Goal: Check status

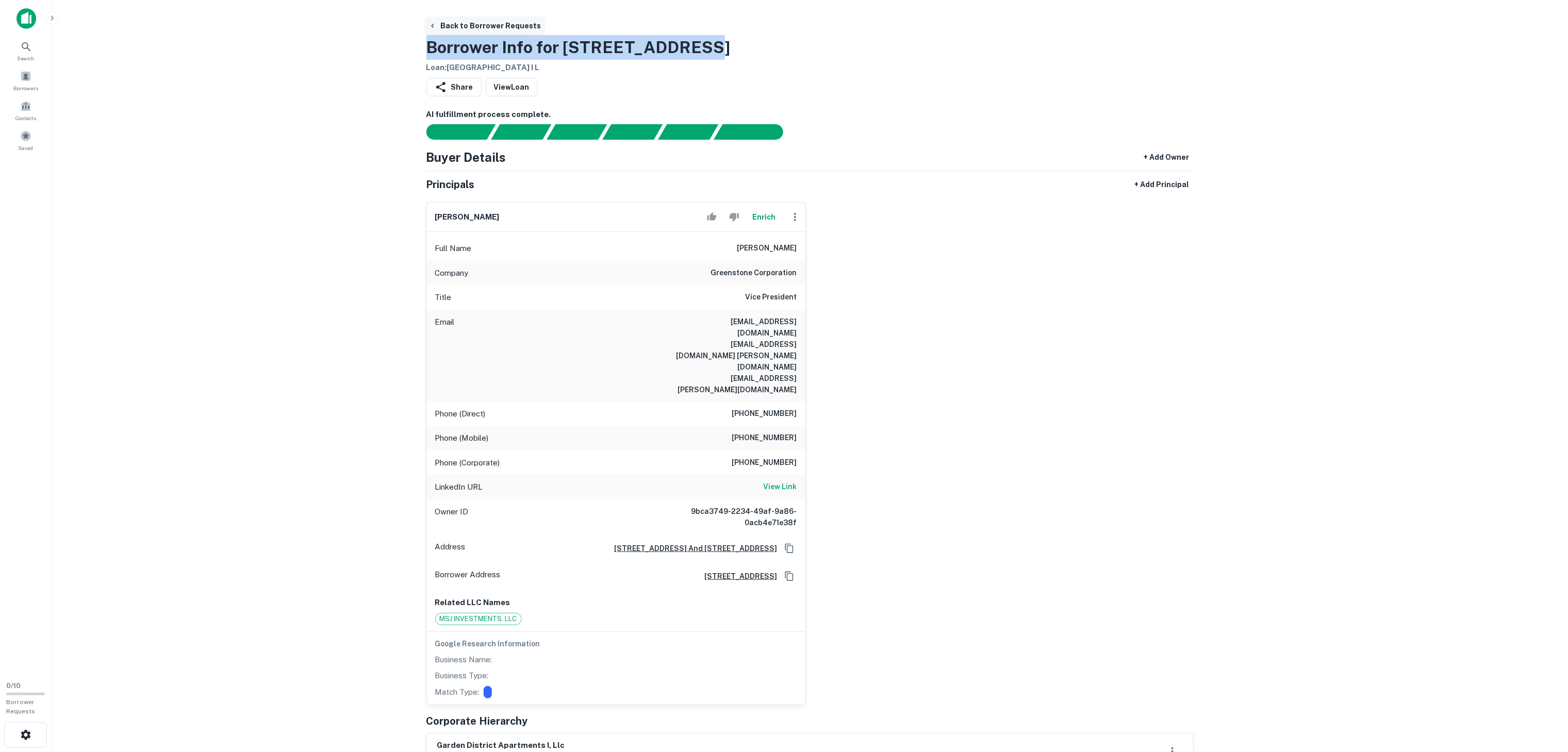
drag, startPoint x: 705, startPoint y: 46, endPoint x: 528, endPoint y: 32, distance: 177.6
click at [528, 32] on div "Back to Borrower Requests Borrower Info for 2288 E 30th Ave Loan : GARDEN DISTR…" at bounding box center [810, 45] width 767 height 57
copy h3 "Borrower Info for 2288 E 30th Ave"
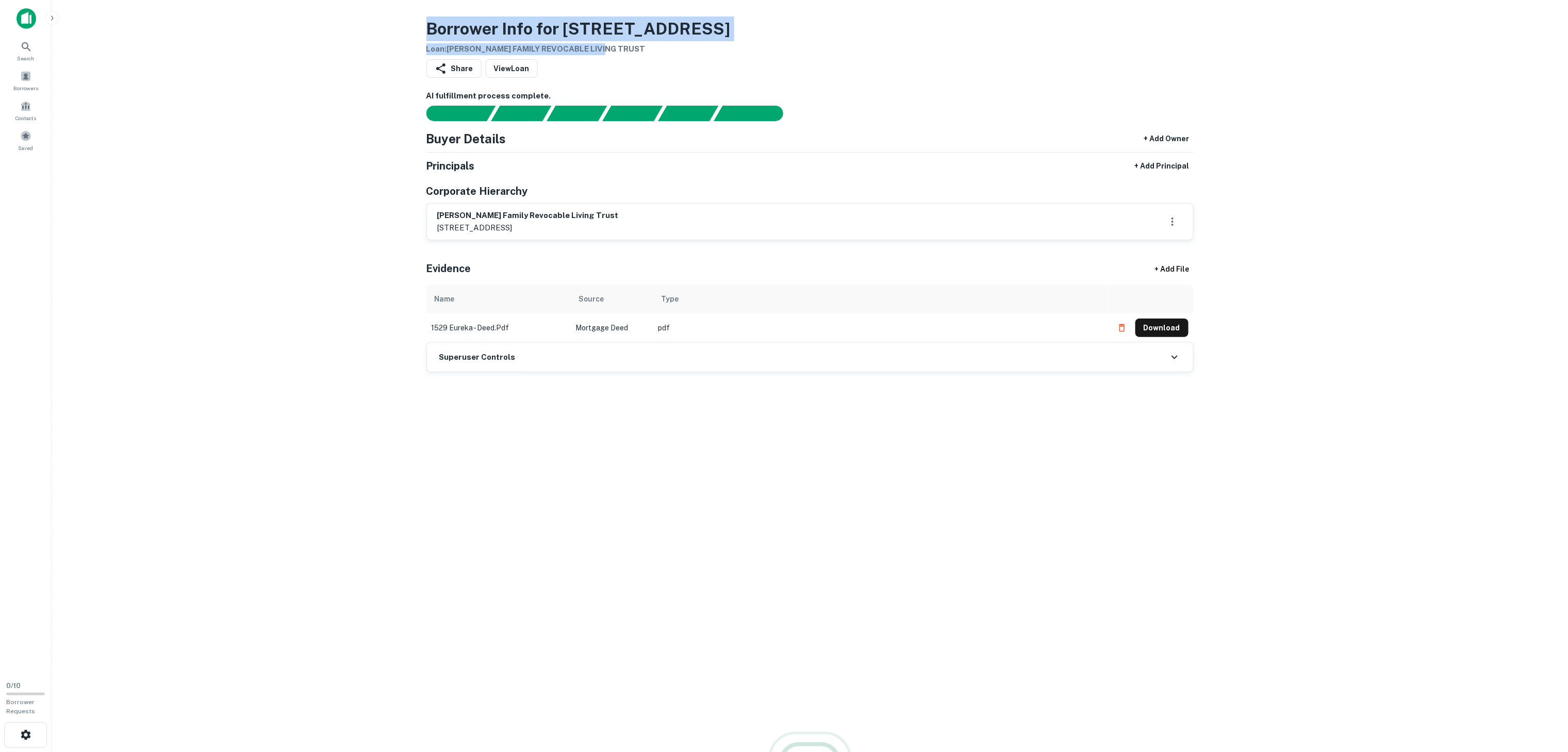
drag, startPoint x: 699, startPoint y: 43, endPoint x: 409, endPoint y: 14, distance: 291.4
click at [409, 14] on main "Borrower Info for [STREET_ADDRESS] Loan : [PERSON_NAME] FAMILY REVOCABLE LIVING…" at bounding box center [810, 376] width 1516 height 752
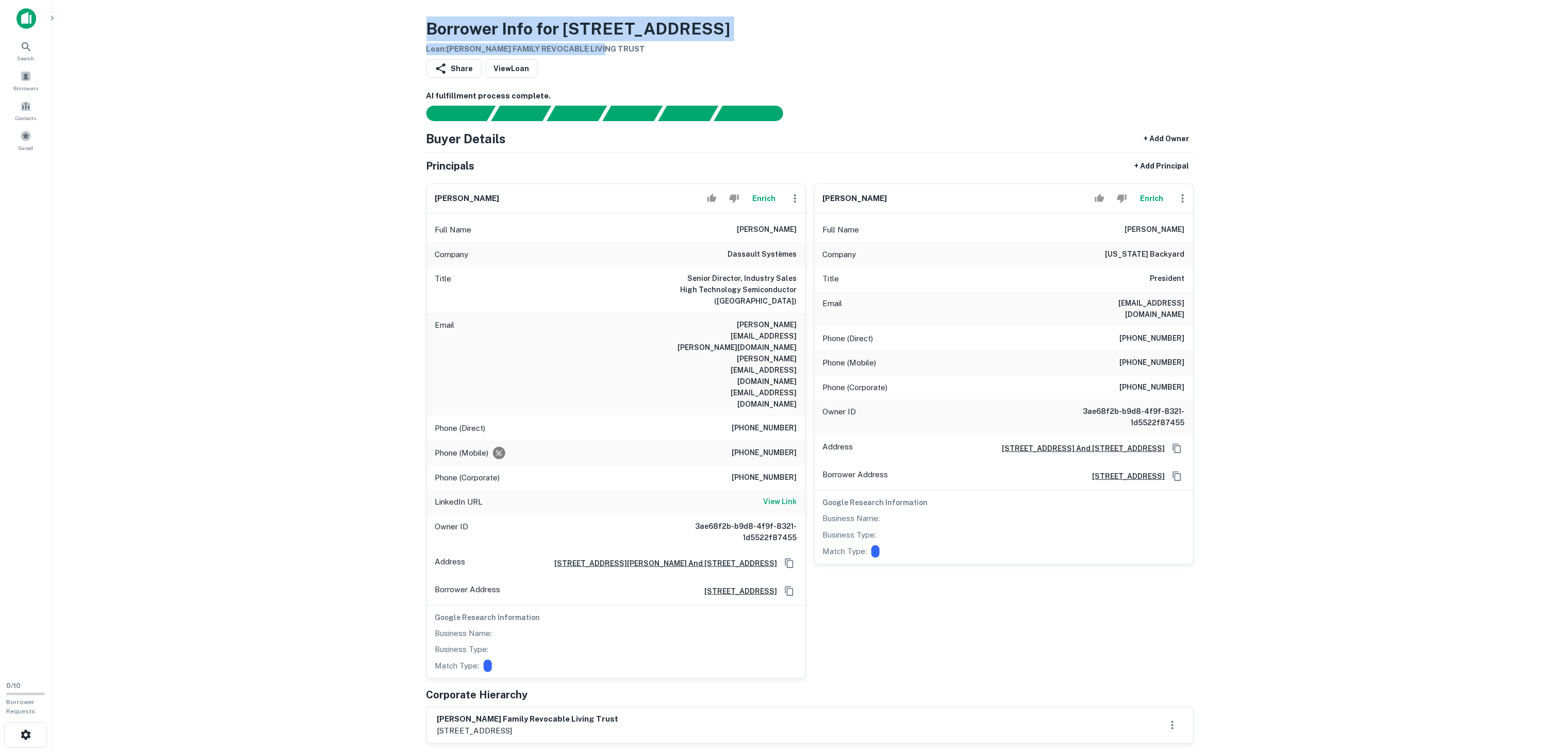
drag, startPoint x: 481, startPoint y: 41, endPoint x: 730, endPoint y: 15, distance: 250.4
click at [730, 15] on main "Borrower Info for [STREET_ADDRESS] Loan : [PERSON_NAME] FAMILY REVOCABLE LIVING…" at bounding box center [810, 376] width 1516 height 752
click at [722, 26] on div "Borrower Info for [STREET_ADDRESS] Loan : [PERSON_NAME] FAMILY REVOCABLE LIVING…" at bounding box center [810, 36] width 767 height 39
drag, startPoint x: 422, startPoint y: 43, endPoint x: 466, endPoint y: 19, distance: 50.1
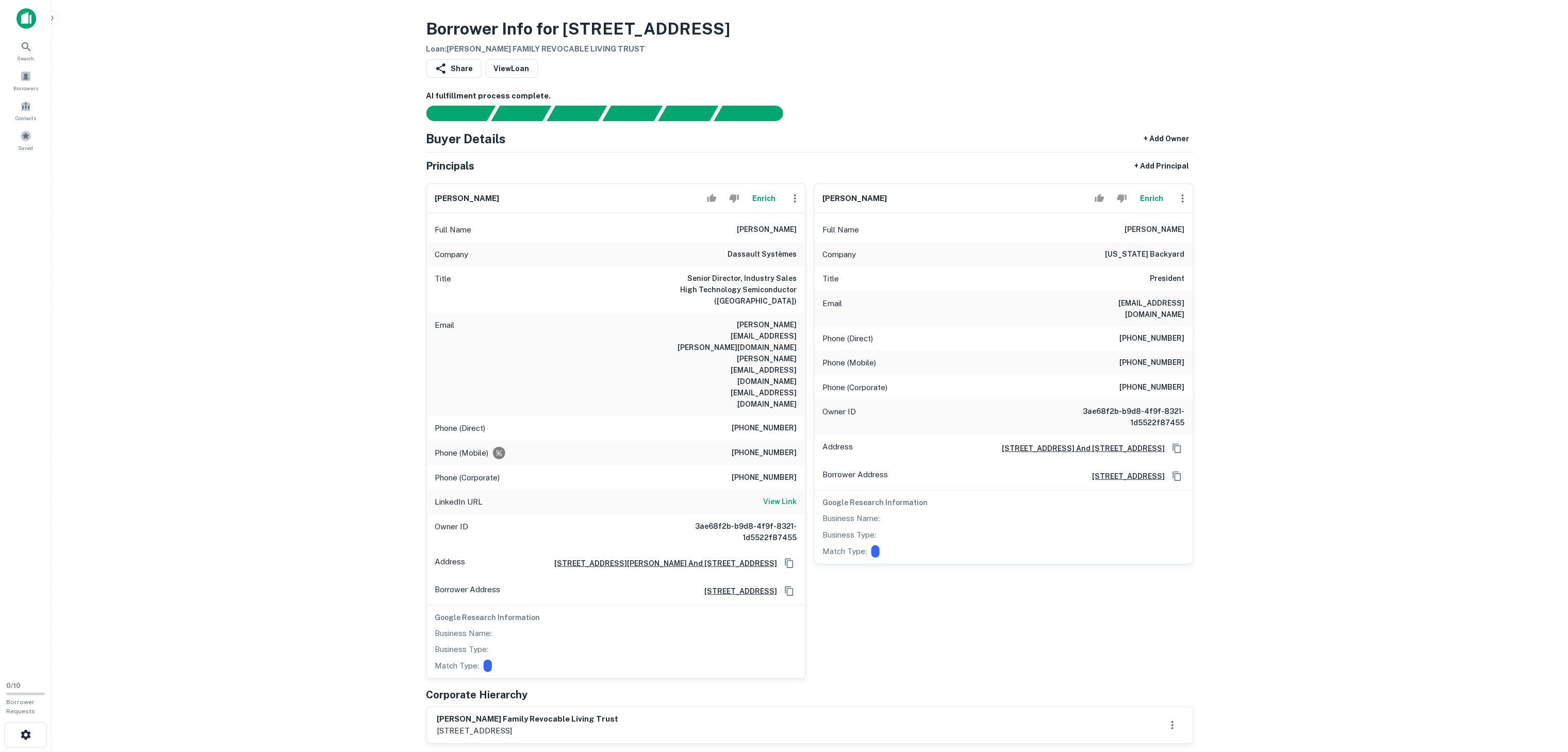
click at [814, 63] on div "Share View Loan" at bounding box center [810, 70] width 767 height 23
